Goal: Information Seeking & Learning: Stay updated

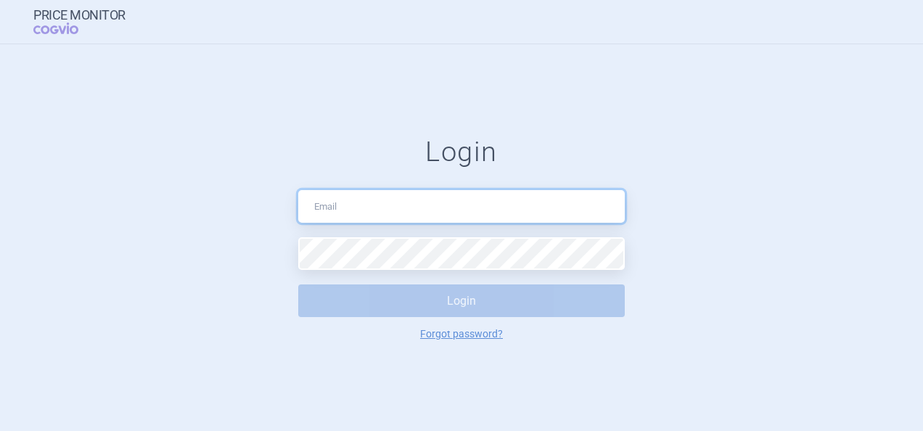
click at [344, 203] on input "text" at bounding box center [461, 206] width 326 height 33
type input "amalia.mihai@ipsen.com"
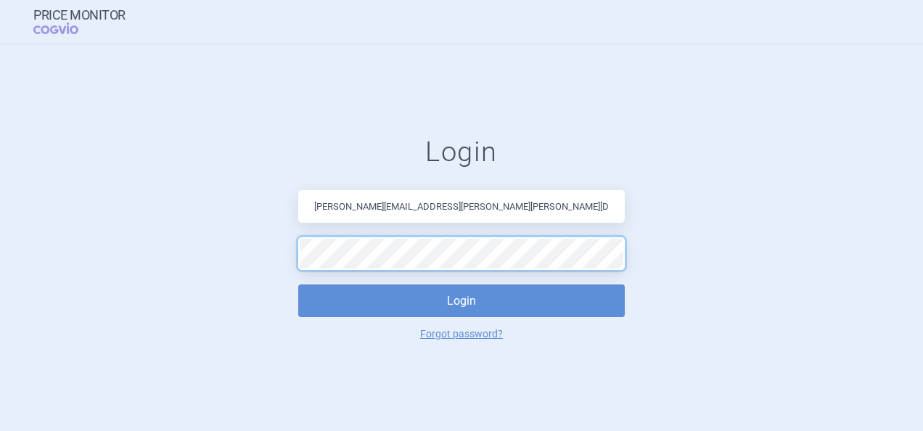
click at [298, 284] on button "Login" at bounding box center [461, 300] width 326 height 33
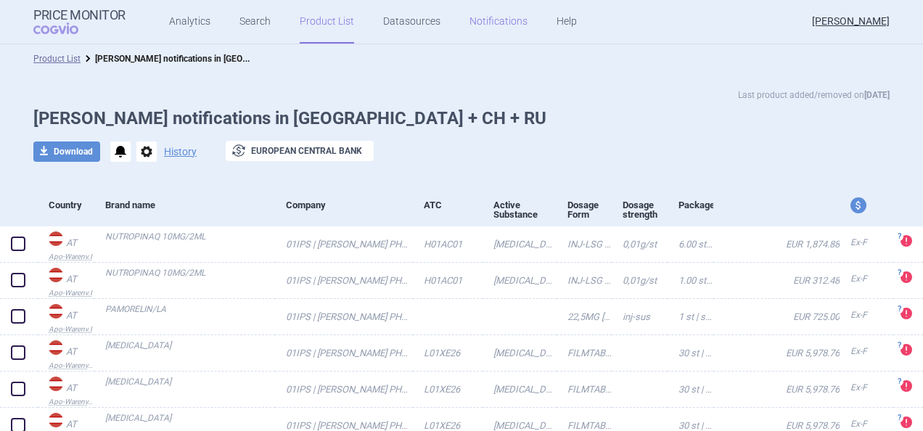
click at [484, 16] on link "Notifications" at bounding box center [498, 22] width 58 height 44
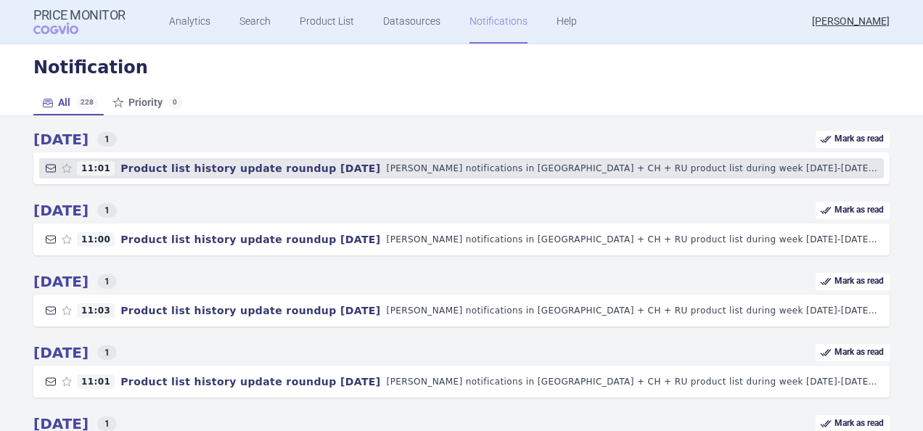
click at [566, 162] on p "IPSEN notifications in EU + CH + RU product list during week 6 Oct 2025-12 Oct …" at bounding box center [632, 168] width 491 height 15
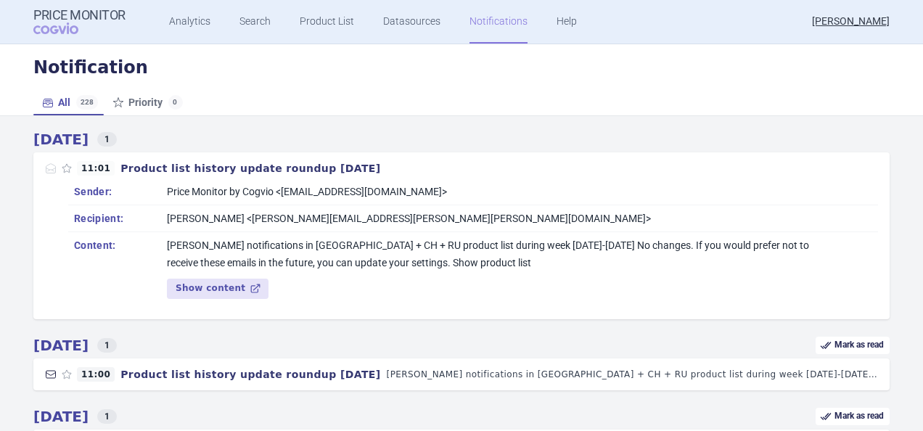
scroll to position [73, 0]
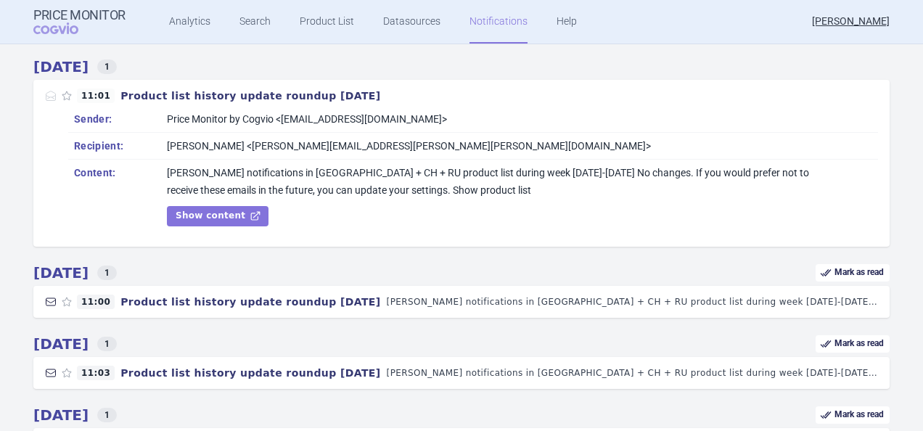
click at [198, 219] on link "Show content" at bounding box center [218, 216] width 102 height 20
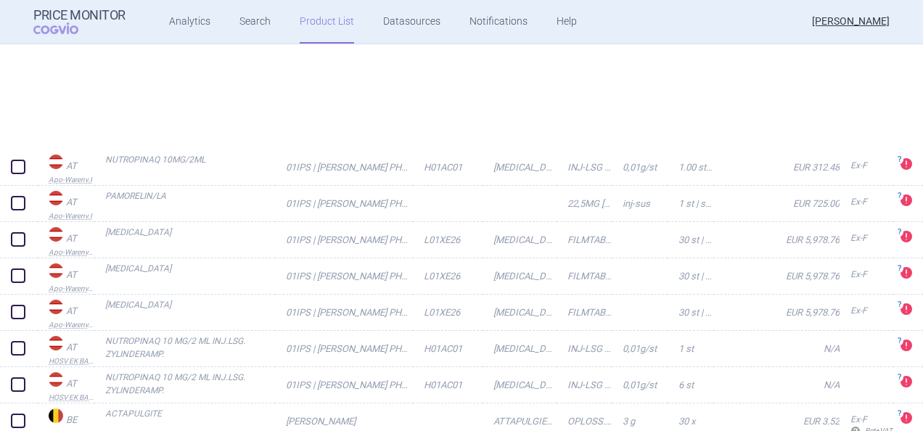
scroll to position [290, 0]
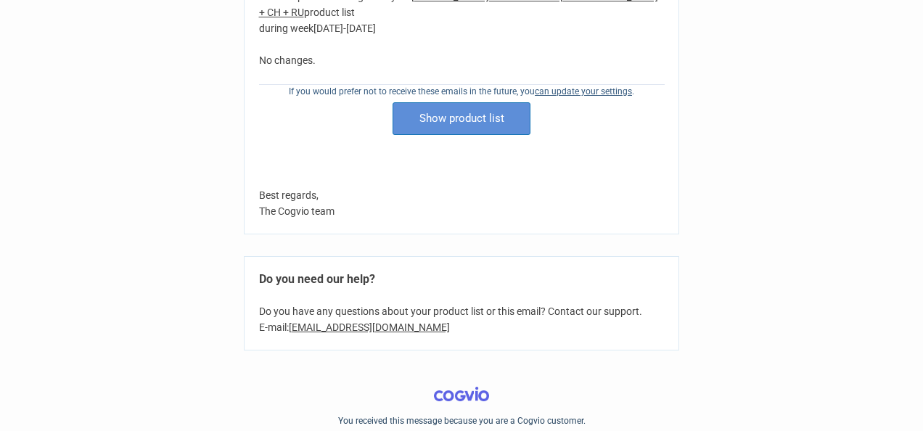
scroll to position [121, 0]
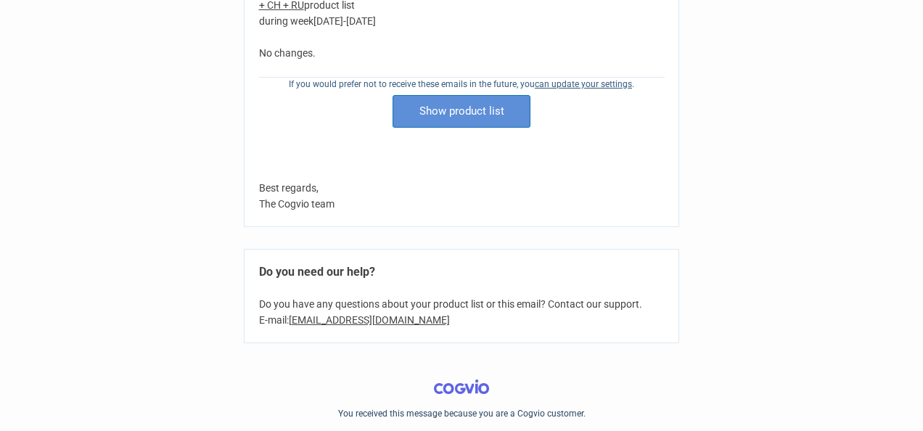
click at [455, 99] on link "Show product list" at bounding box center [461, 111] width 138 height 33
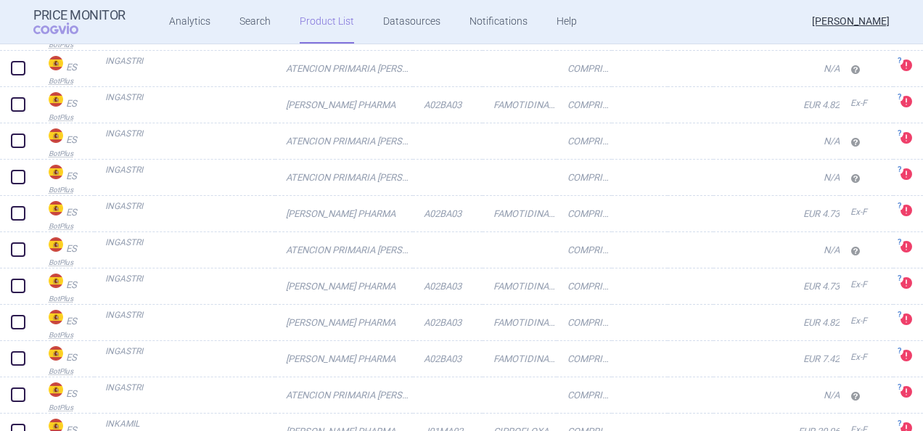
scroll to position [2321, 0]
